Goal: Task Accomplishment & Management: Manage account settings

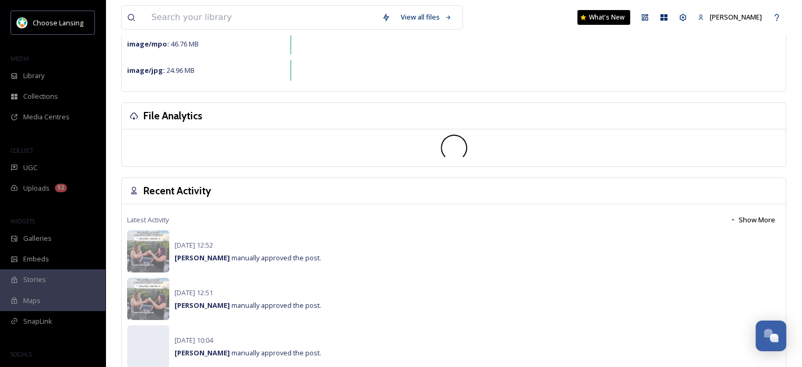
scroll to position [231, 0]
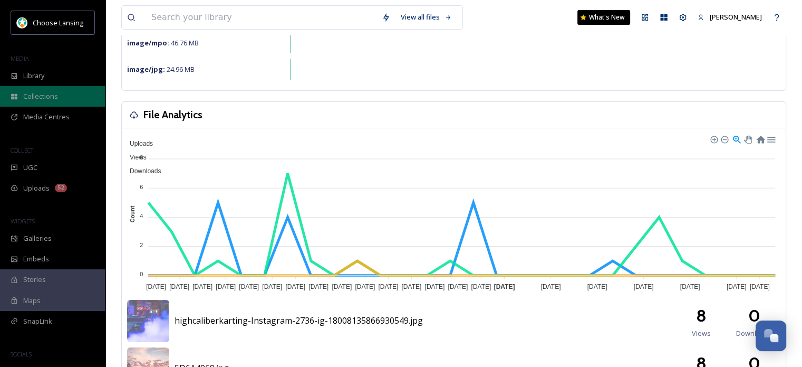
click at [37, 99] on span "Collections" at bounding box center [40, 96] width 35 height 10
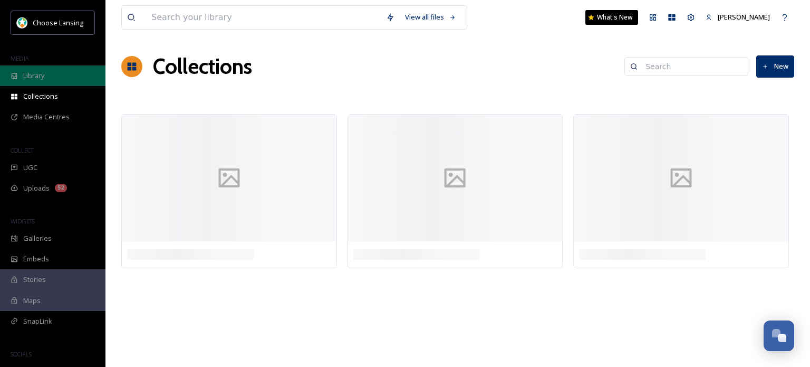
click at [35, 78] on span "Library" at bounding box center [33, 76] width 21 height 10
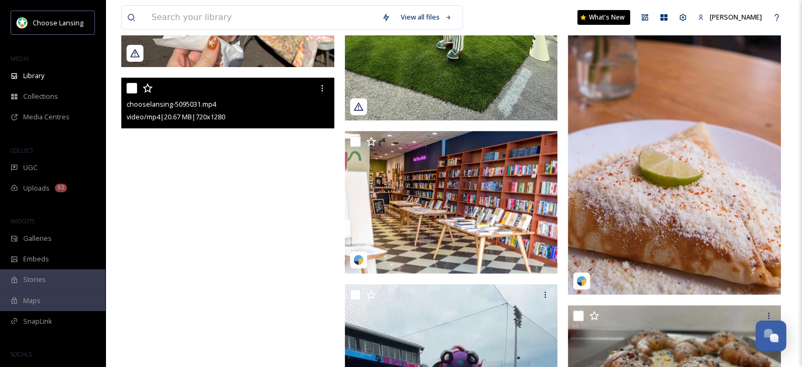
scroll to position [394, 0]
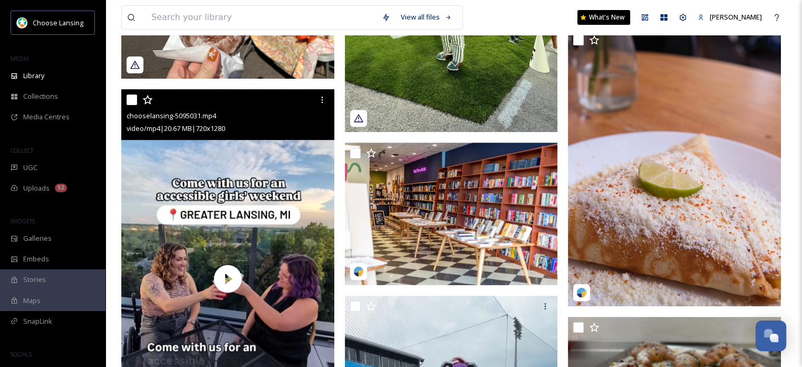
click at [130, 105] on input "checkbox" at bounding box center [132, 99] width 11 height 11
checkbox input "true"
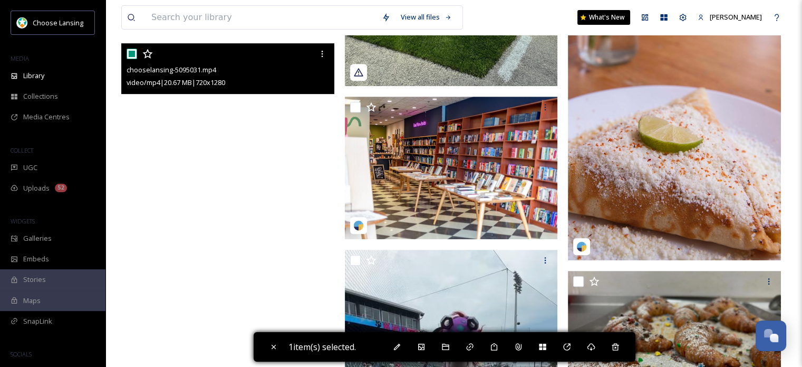
scroll to position [441, 0]
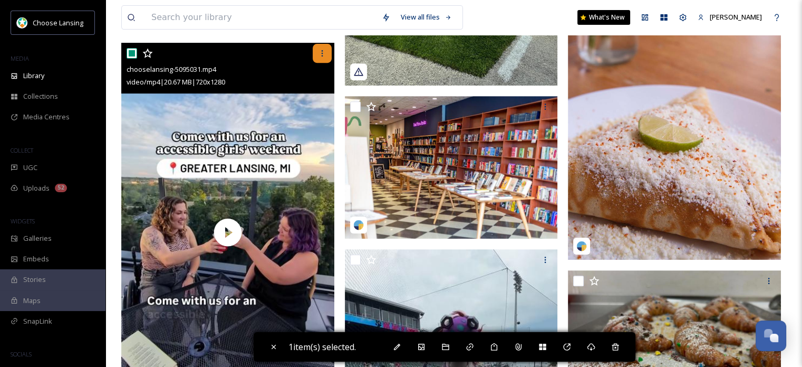
click at [322, 56] on icon at bounding box center [322, 53] width 8 height 8
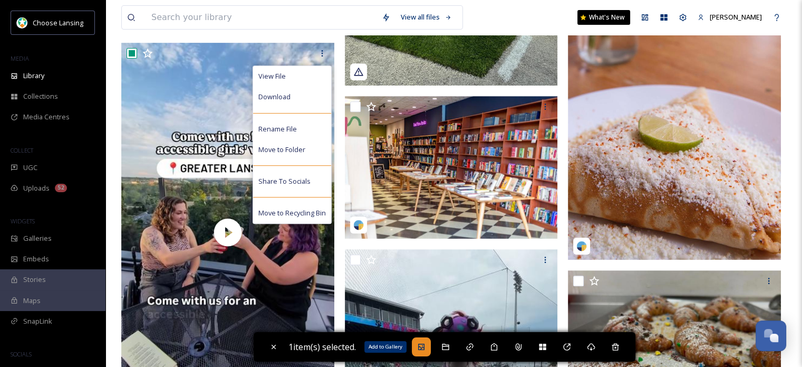
click at [424, 350] on icon at bounding box center [421, 346] width 6 height 6
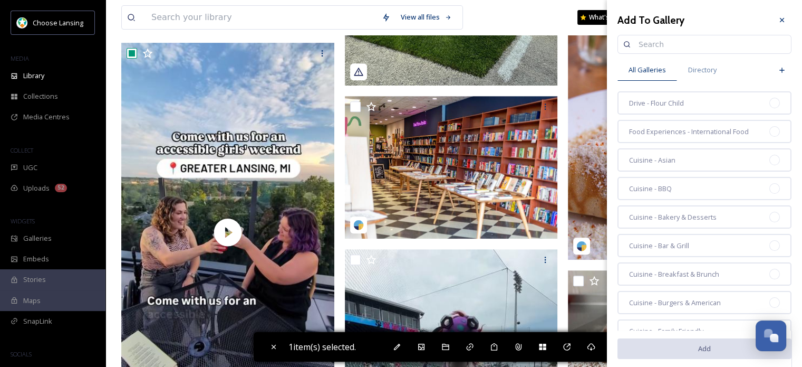
click at [647, 40] on input at bounding box center [709, 44] width 152 height 21
type input "Reels"
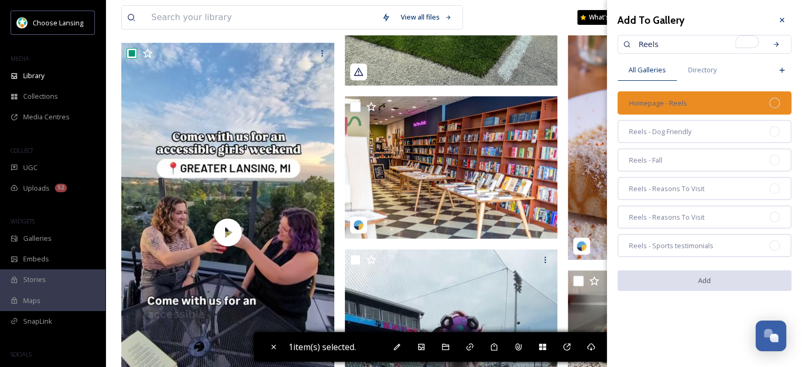
click at [676, 98] on span "Homepage - Reels" at bounding box center [658, 103] width 58 height 10
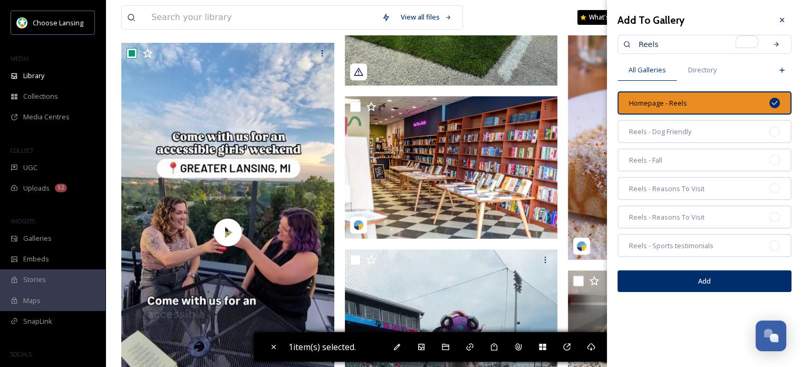
click at [692, 278] on button "Add" at bounding box center [705, 281] width 174 height 22
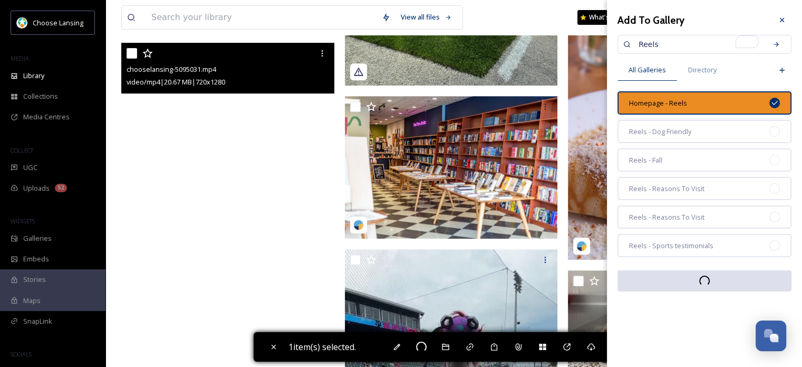
checkbox input "false"
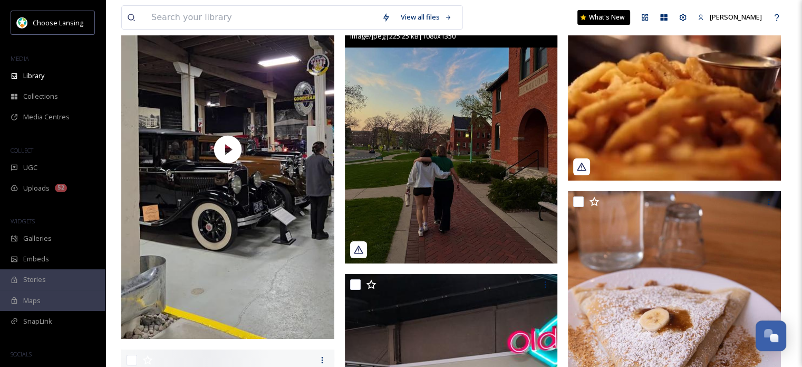
scroll to position [4375, 0]
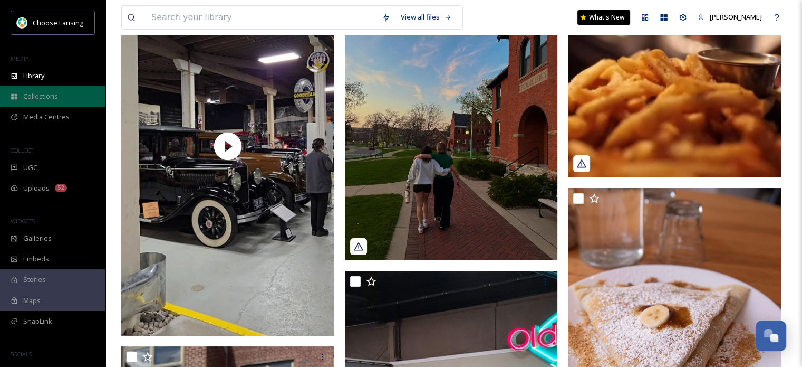
click at [42, 92] on span "Collections" at bounding box center [40, 96] width 35 height 10
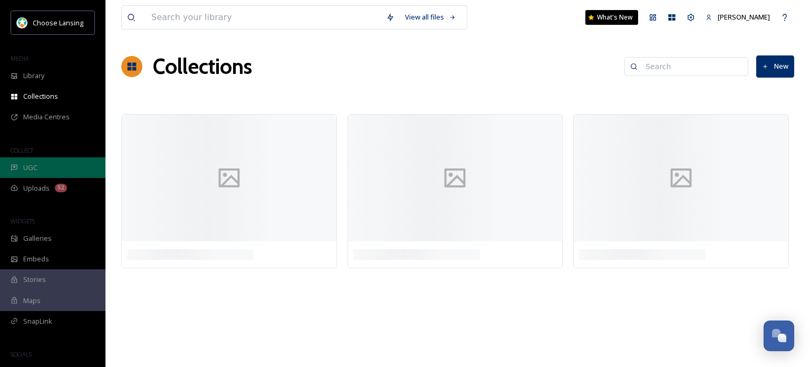
click at [38, 168] on div "UGC" at bounding box center [52, 167] width 105 height 21
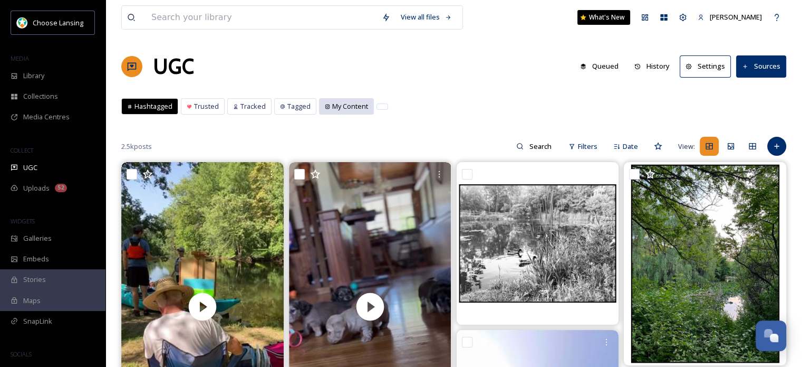
click at [334, 107] on span "My Content" at bounding box center [350, 106] width 36 height 10
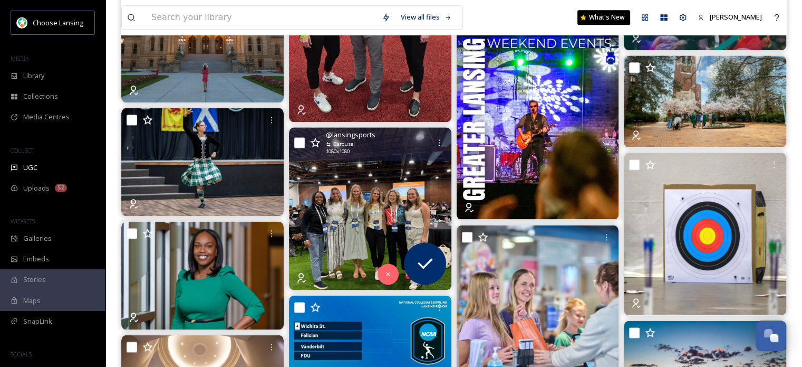
scroll to position [1288, 0]
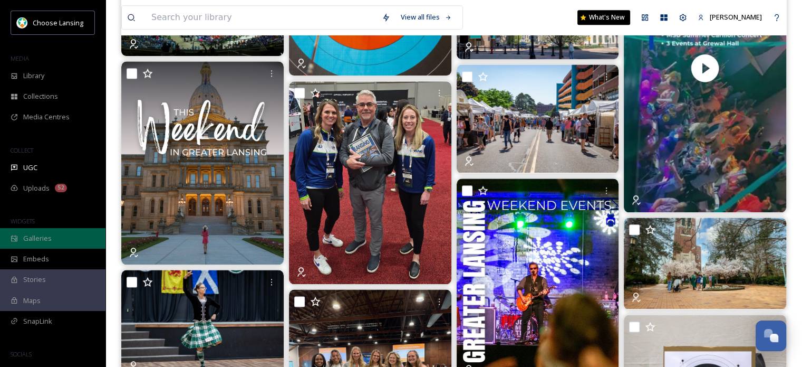
click at [52, 239] on div "Galleries" at bounding box center [52, 238] width 105 height 21
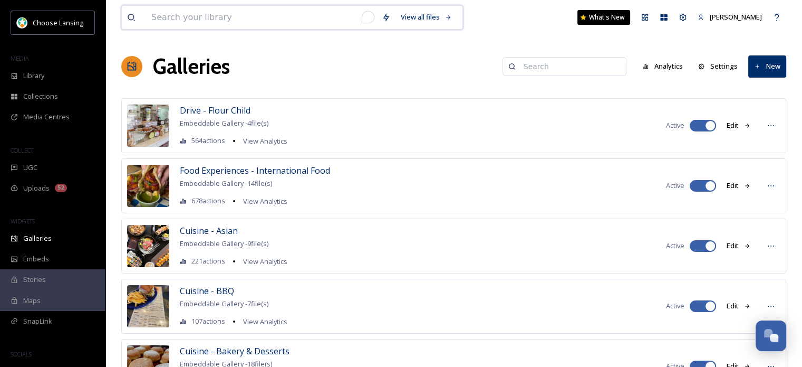
click at [172, 25] on input "To enrich screen reader interactions, please activate Accessibility in Grammarl…" at bounding box center [261, 17] width 230 height 23
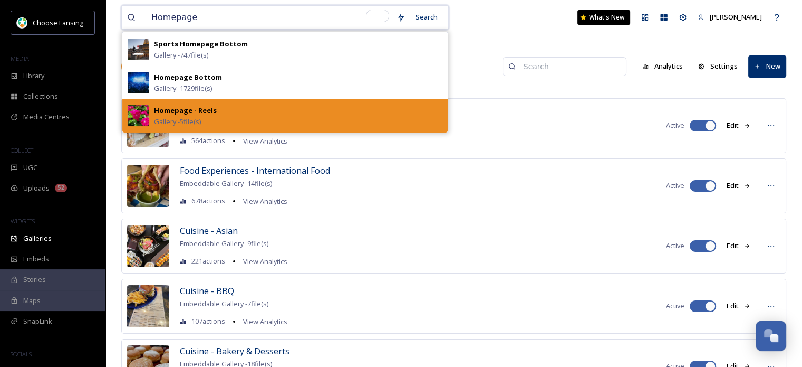
type input "Homepage"
click at [200, 113] on strong "Homepage - Reels" at bounding box center [185, 109] width 63 height 9
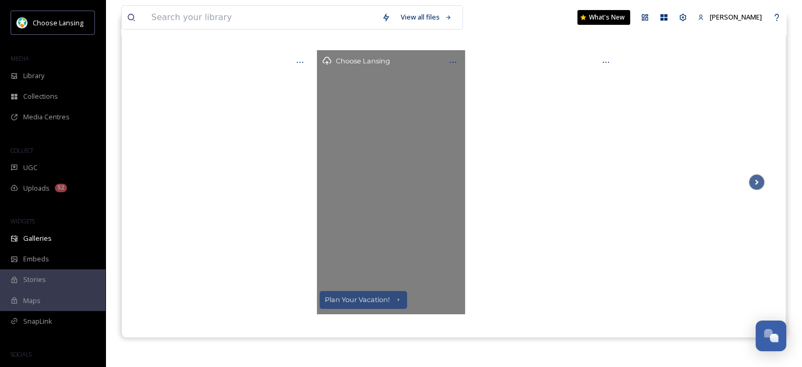
scroll to position [46, 0]
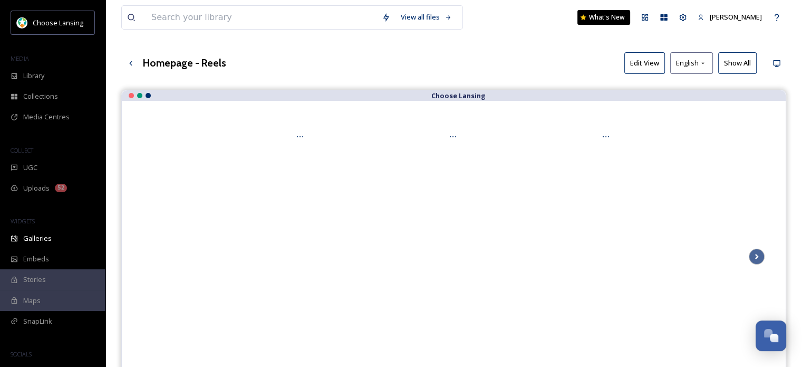
click at [643, 64] on button "Edit View" at bounding box center [644, 63] width 41 height 22
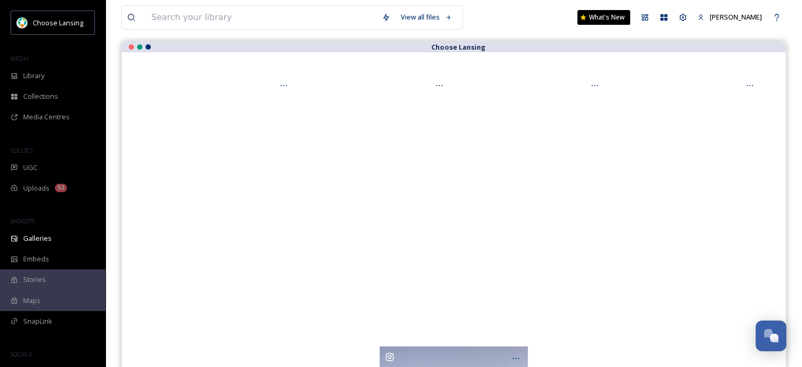
scroll to position [94, 0]
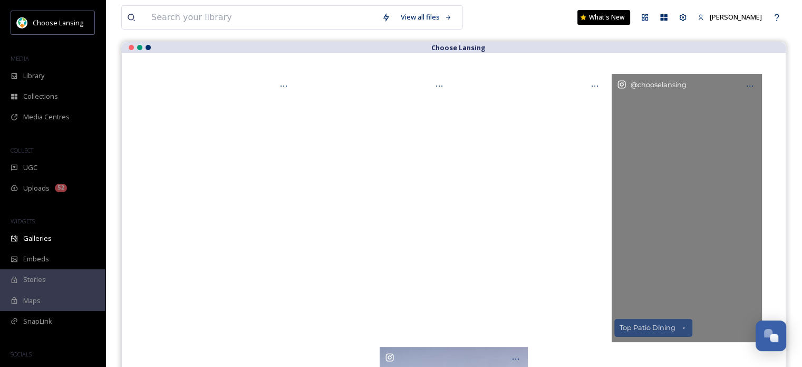
click at [690, 121] on div "@ chooselansing" at bounding box center [687, 208] width 151 height 268
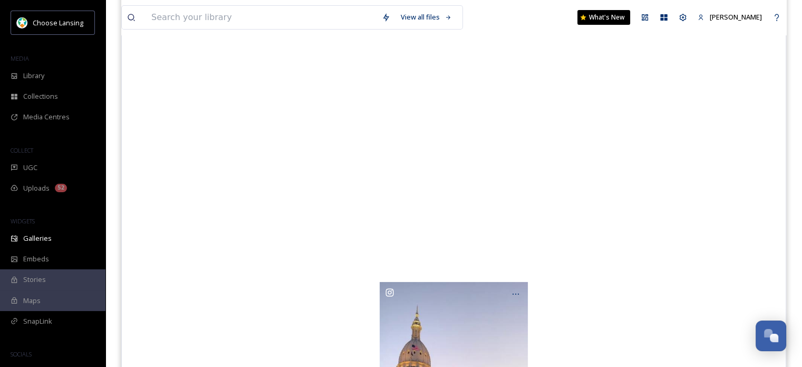
scroll to position [158, 0]
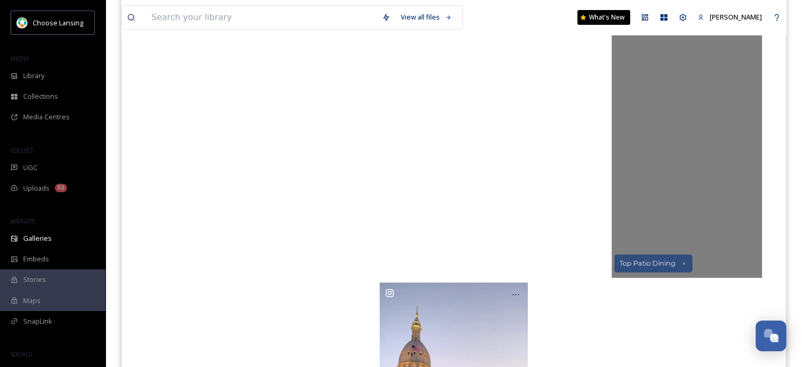
click at [692, 95] on div "@ chooselansing" at bounding box center [687, 143] width 151 height 268
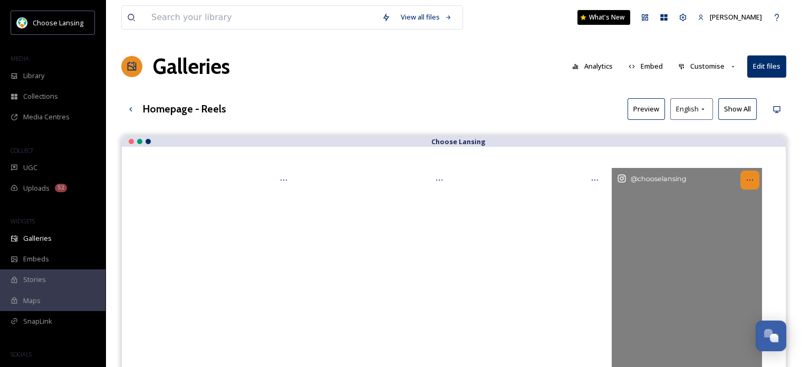
click at [751, 185] on div at bounding box center [749, 179] width 19 height 19
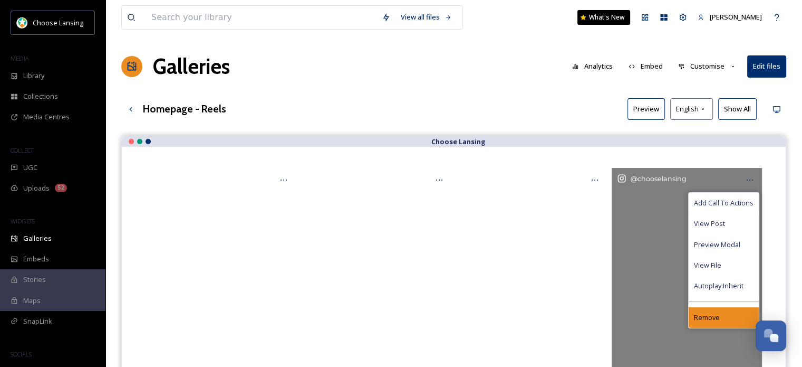
click at [709, 314] on span "Remove" at bounding box center [707, 317] width 26 height 10
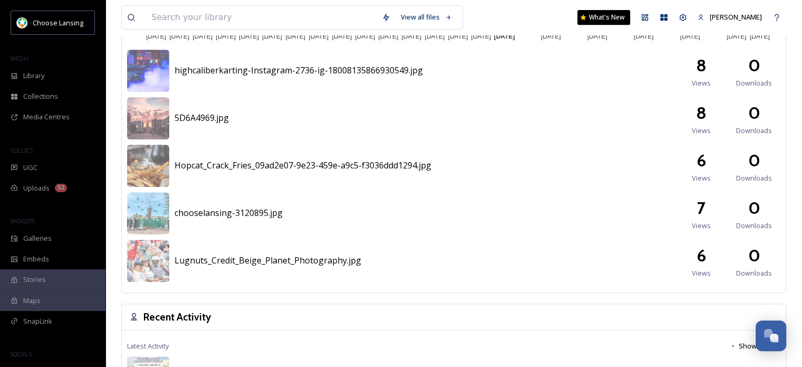
scroll to position [481, 0]
